Goal: Check status: Check status

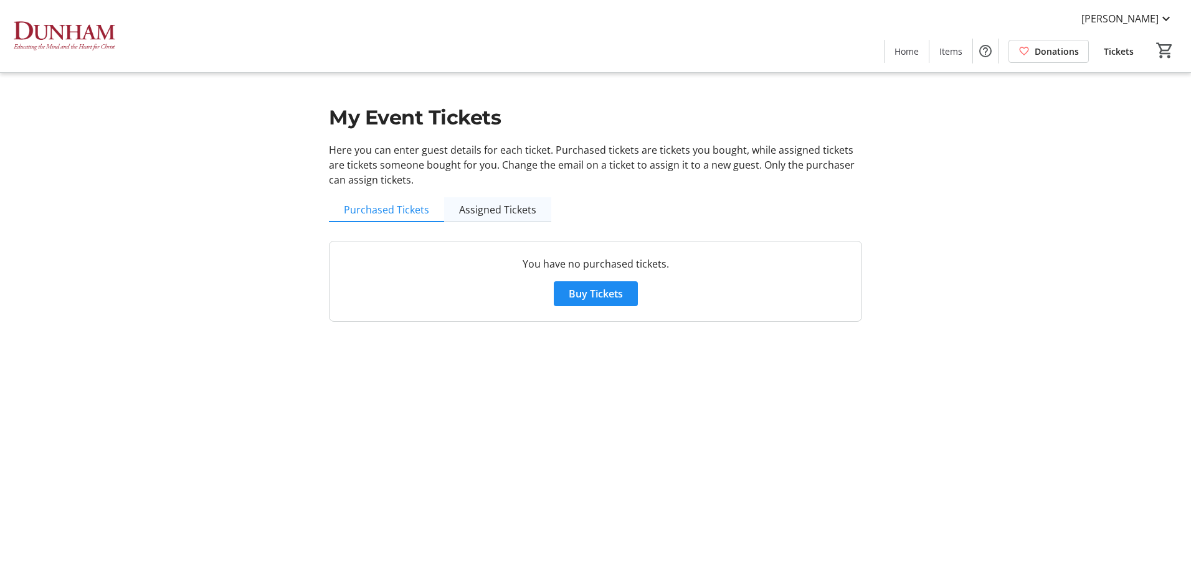
click at [492, 211] on span "Assigned Tickets" at bounding box center [497, 210] width 77 height 10
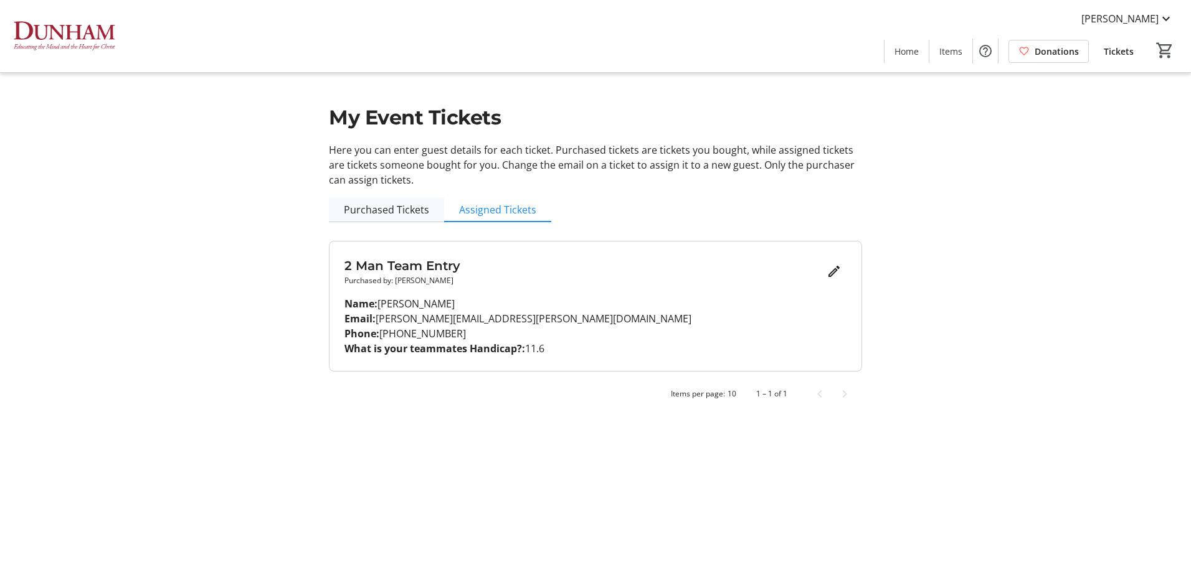
click at [390, 209] on span "Purchased Tickets" at bounding box center [386, 210] width 85 height 10
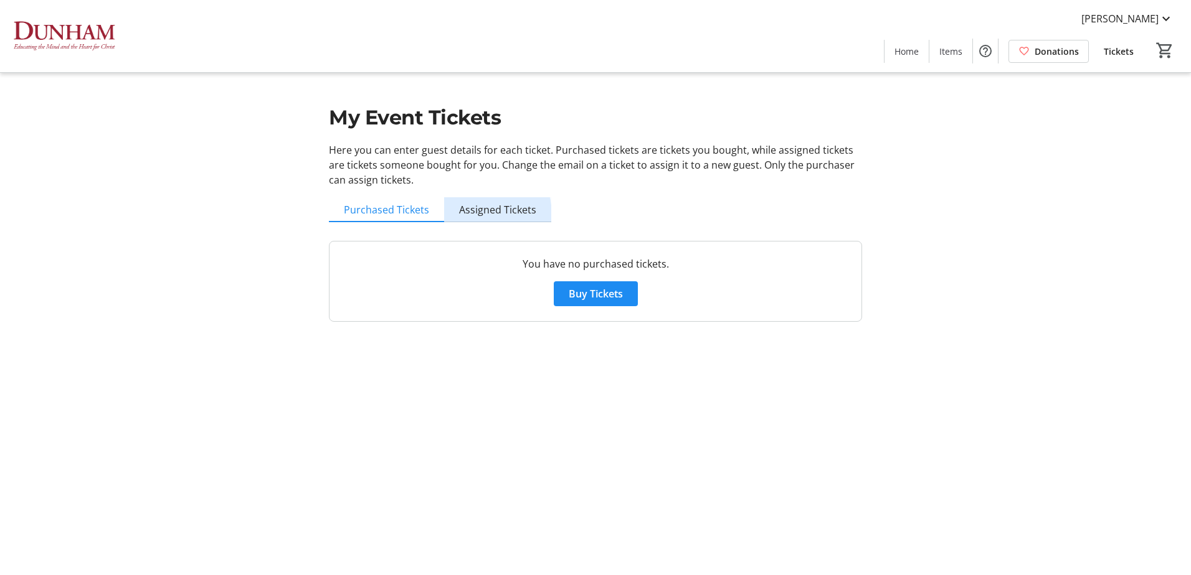
click at [471, 215] on span "Assigned Tickets" at bounding box center [497, 210] width 77 height 10
